Goal: Book appointment/travel/reservation

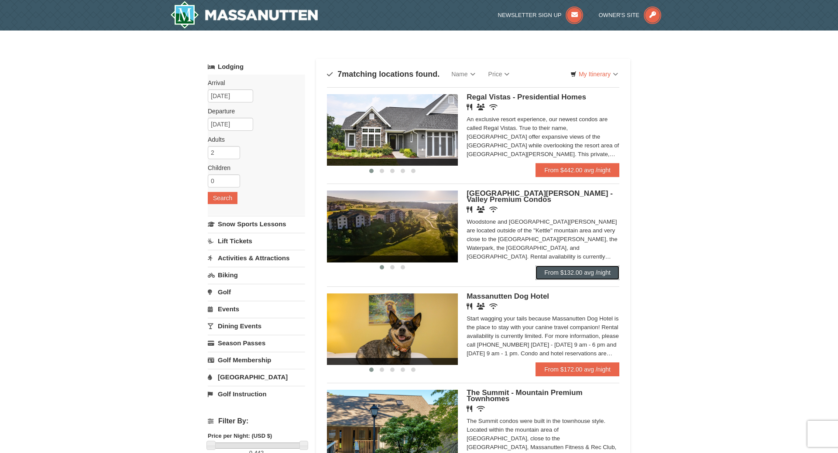
click at [563, 275] on link "From $132.00 avg /night" at bounding box center [577, 273] width 84 height 14
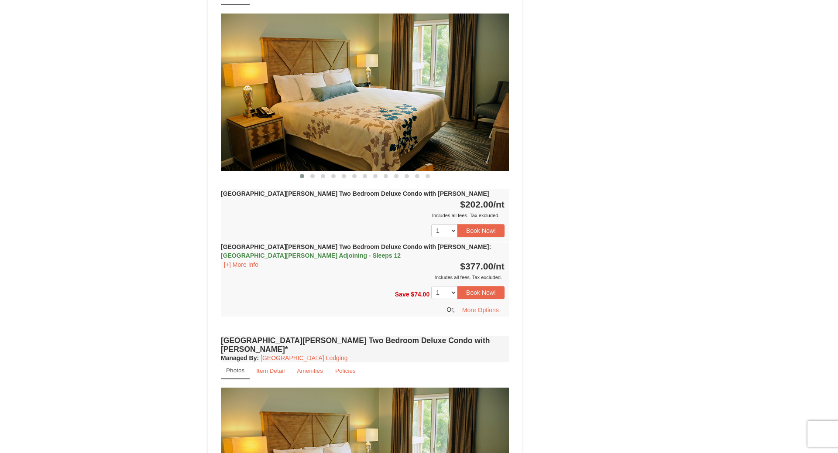
scroll to position [1039, 0]
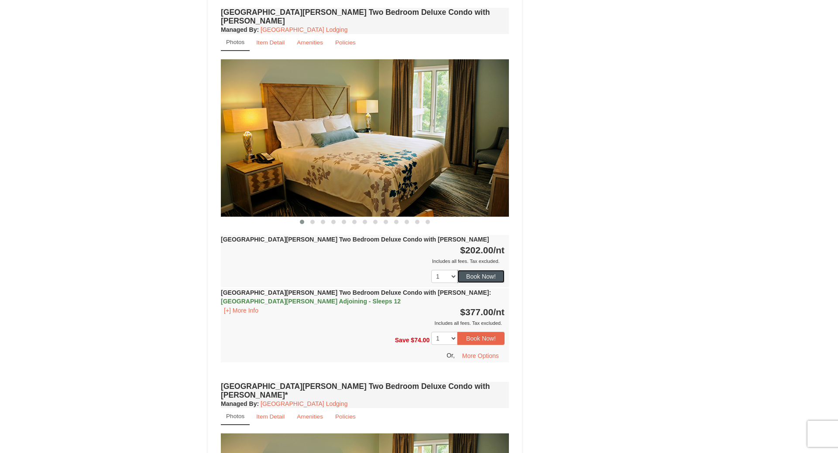
click at [484, 270] on button "Book Now!" at bounding box center [480, 276] width 47 height 13
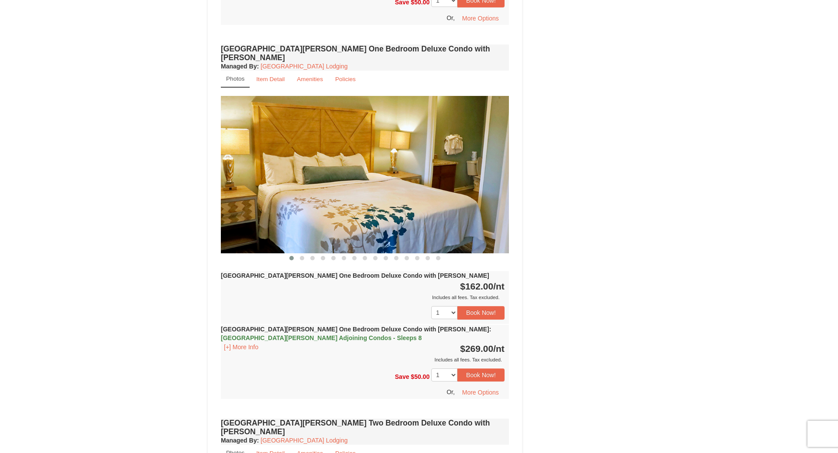
scroll to position [85, 0]
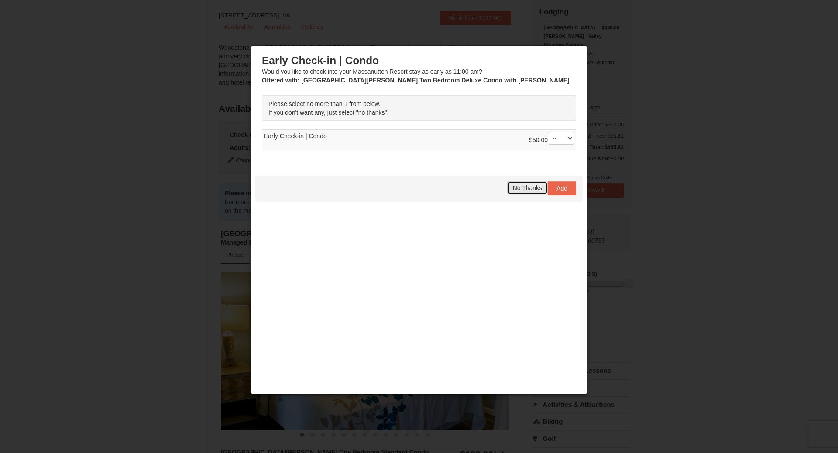
click at [532, 185] on span "No Thanks" at bounding box center [527, 188] width 29 height 7
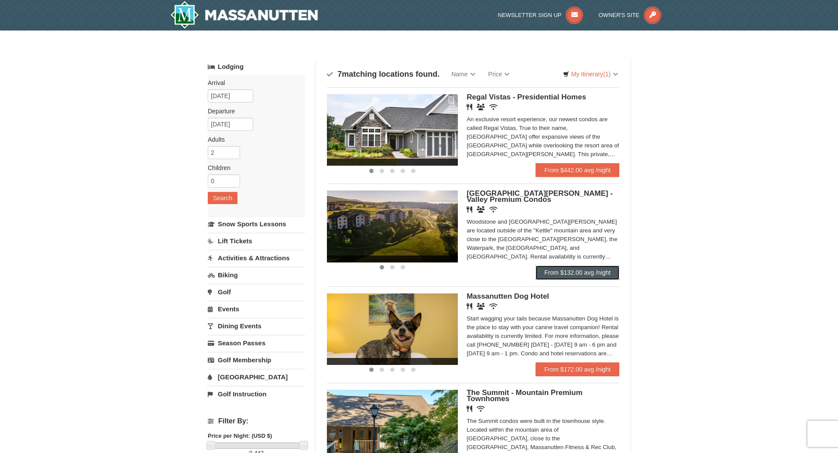
click at [575, 275] on link "From $132.00 avg /night" at bounding box center [577, 273] width 84 height 14
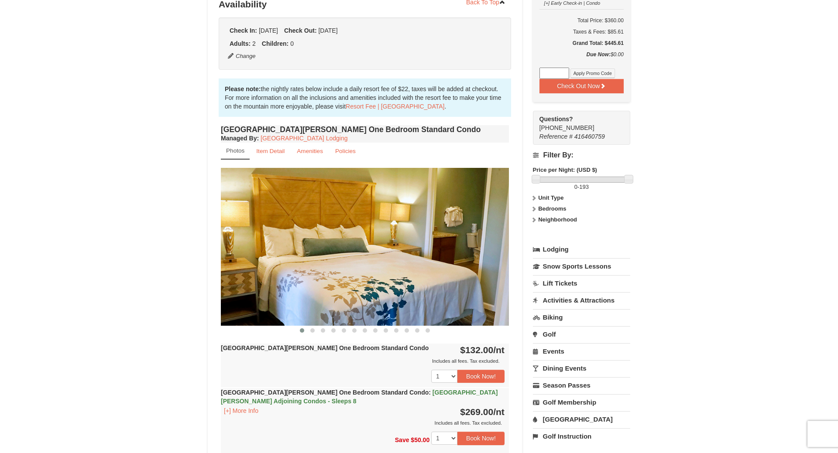
scroll to position [223, 0]
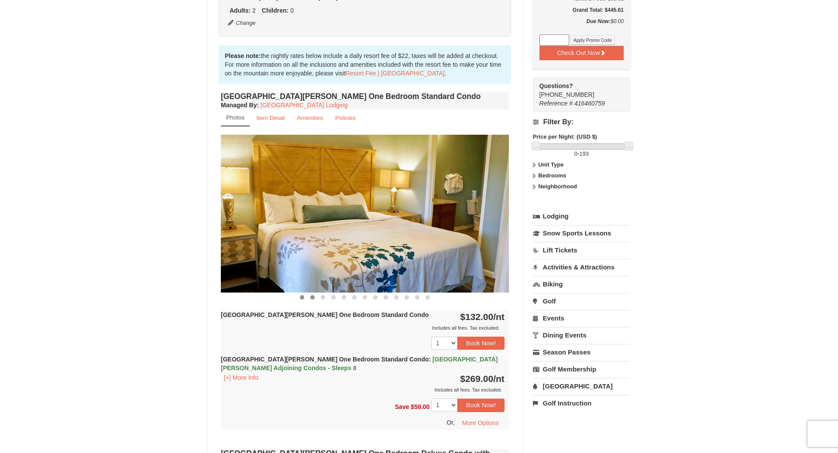
click at [309, 299] on button at bounding box center [312, 297] width 10 height 9
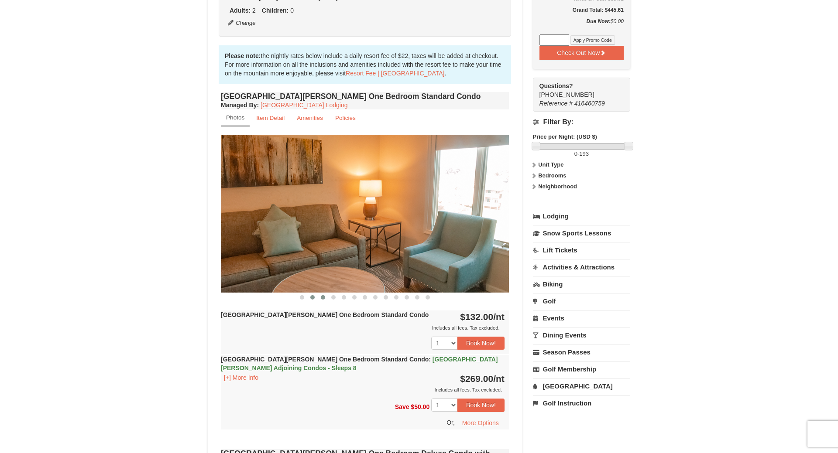
click at [319, 300] on button at bounding box center [323, 297] width 10 height 9
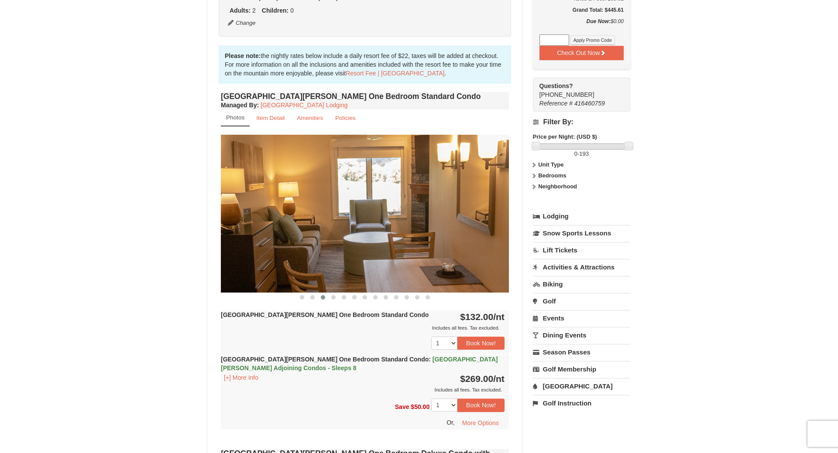
click at [326, 299] on button at bounding box center [323, 297] width 10 height 9
click at [340, 299] on button at bounding box center [344, 297] width 10 height 9
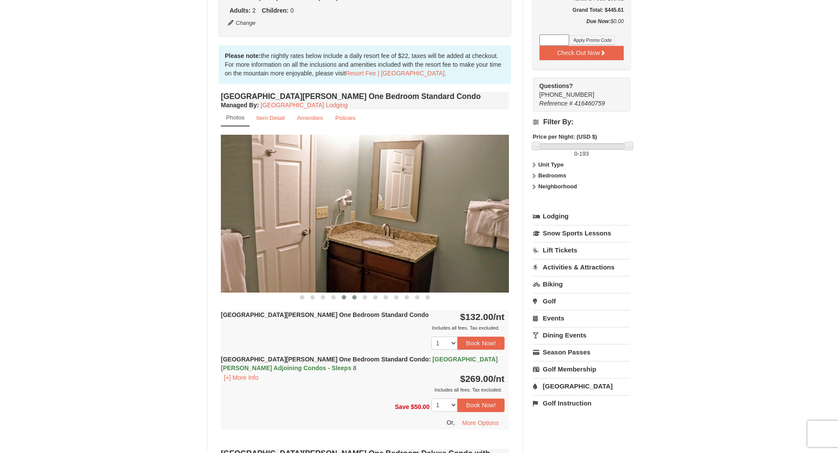
click at [353, 298] on span at bounding box center [354, 297] width 4 height 4
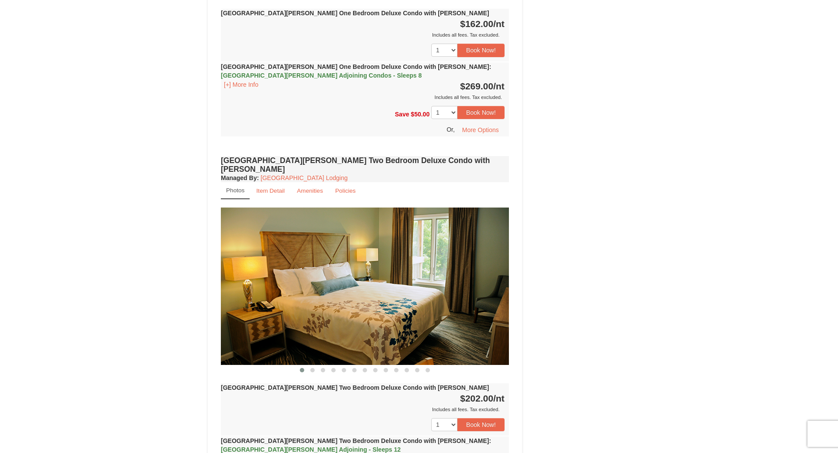
scroll to position [964, 0]
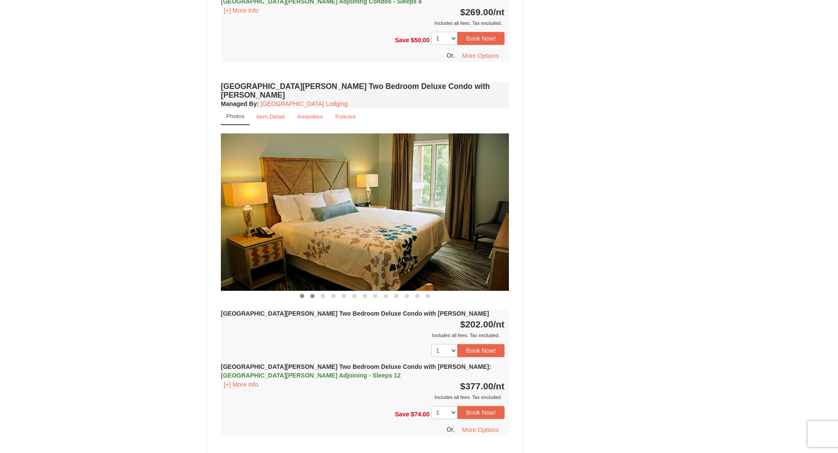
click at [312, 294] on span at bounding box center [312, 296] width 4 height 4
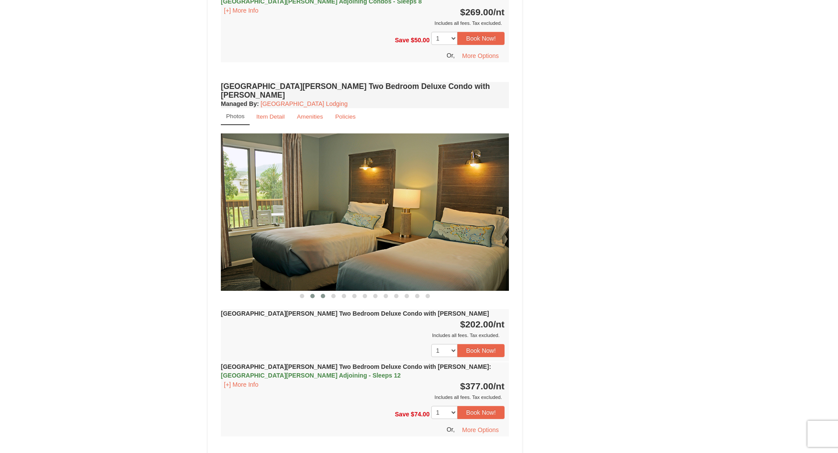
click at [320, 292] on button at bounding box center [323, 296] width 10 height 9
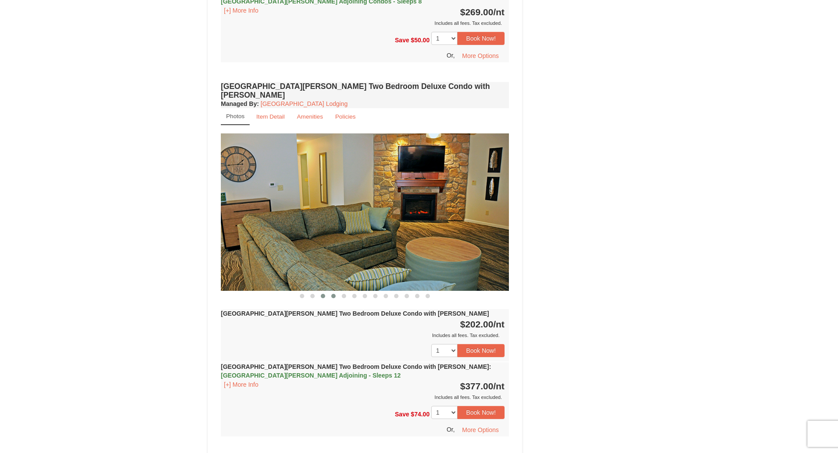
click at [336, 292] on button at bounding box center [333, 296] width 10 height 9
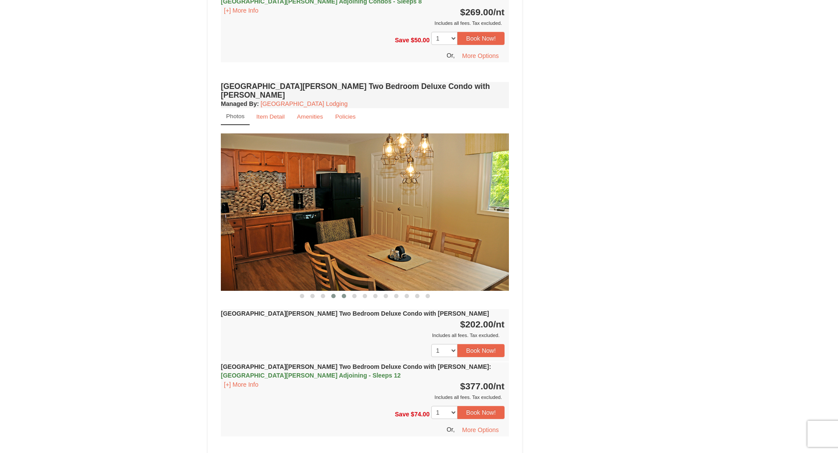
click at [340, 292] on button at bounding box center [344, 296] width 10 height 9
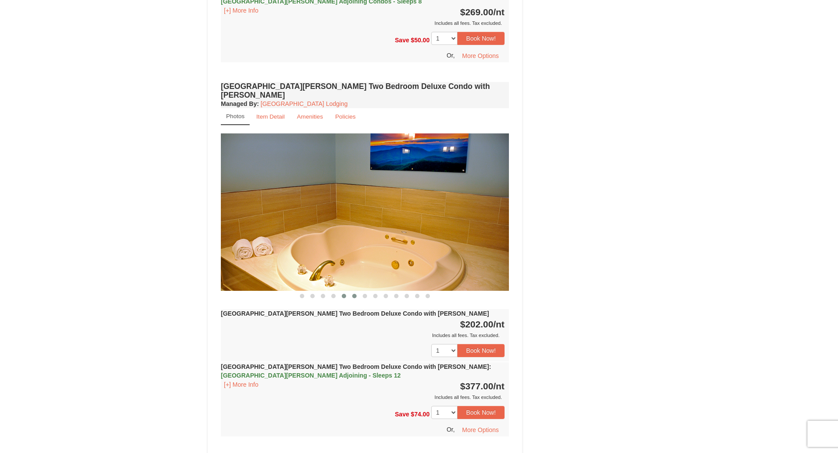
click at [353, 292] on button at bounding box center [354, 296] width 10 height 9
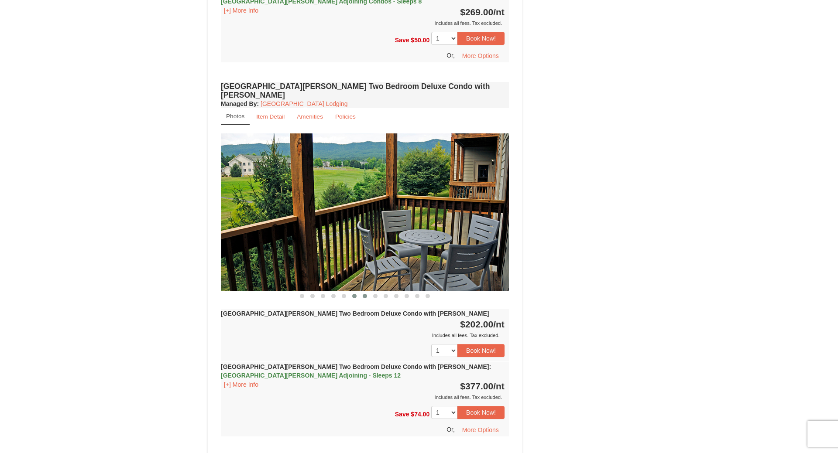
click at [364, 294] on span at bounding box center [365, 296] width 4 height 4
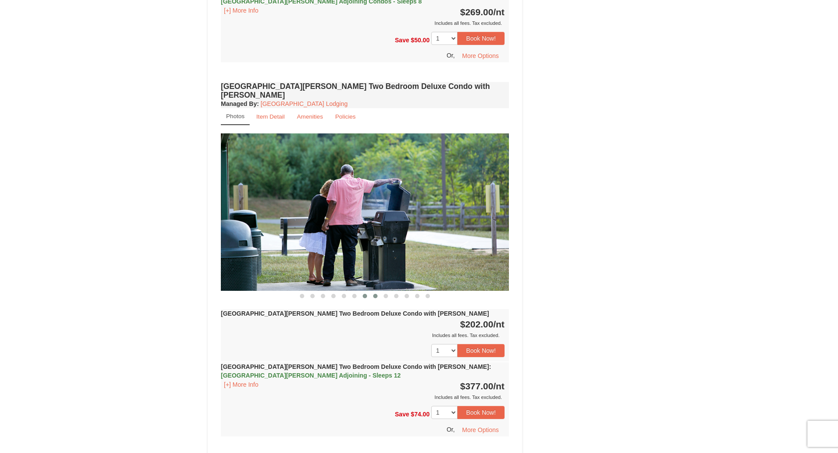
click at [377, 294] on span at bounding box center [375, 296] width 4 height 4
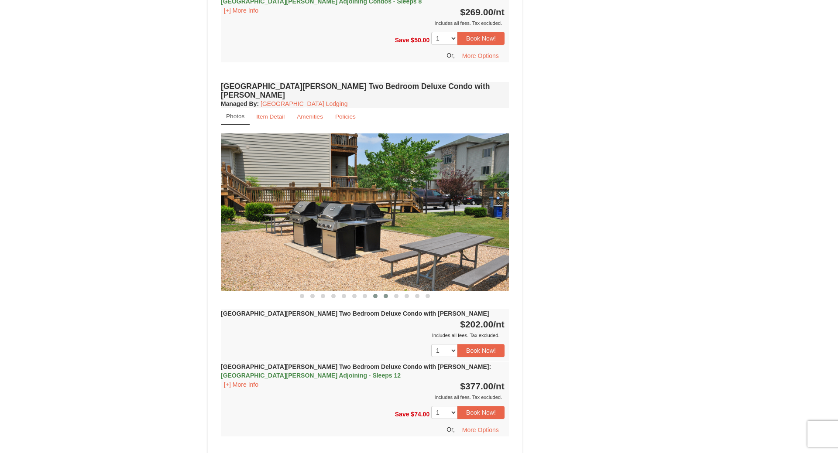
click at [381, 292] on button at bounding box center [386, 296] width 10 height 9
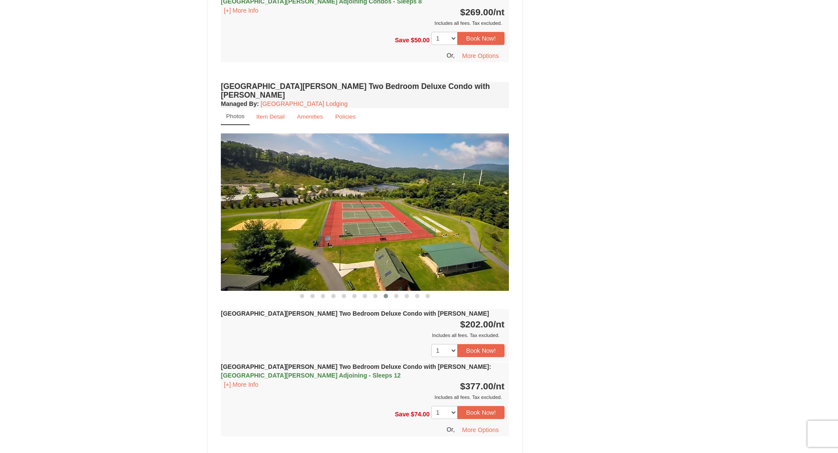
click at [389, 292] on button at bounding box center [386, 296] width 10 height 9
click at [395, 294] on span at bounding box center [396, 296] width 4 height 4
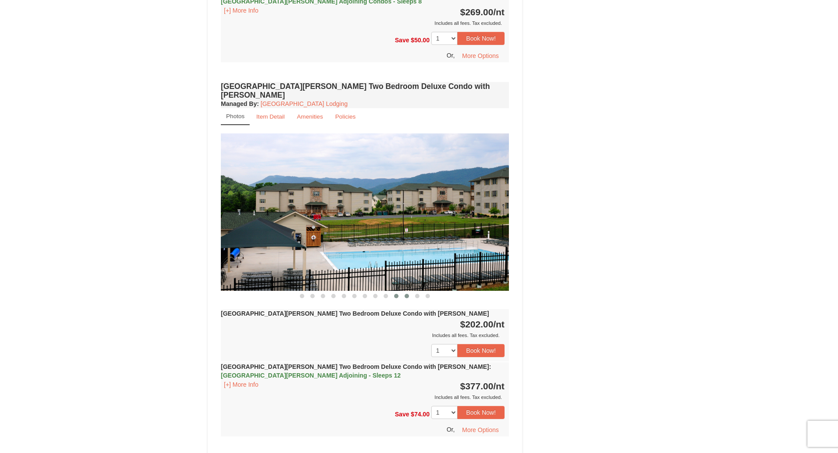
click at [406, 294] on span at bounding box center [407, 296] width 4 height 4
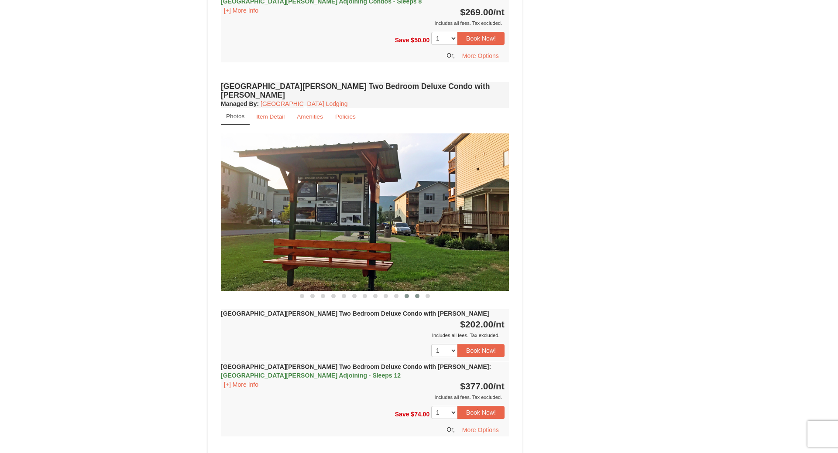
click at [419, 294] on span at bounding box center [417, 296] width 4 height 4
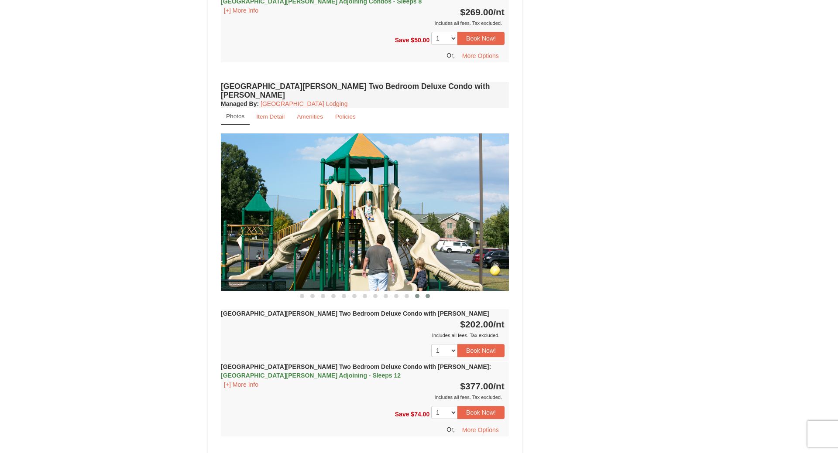
click at [424, 292] on button at bounding box center [427, 296] width 10 height 9
